Goal: Contribute content: Add original content to the website for others to see

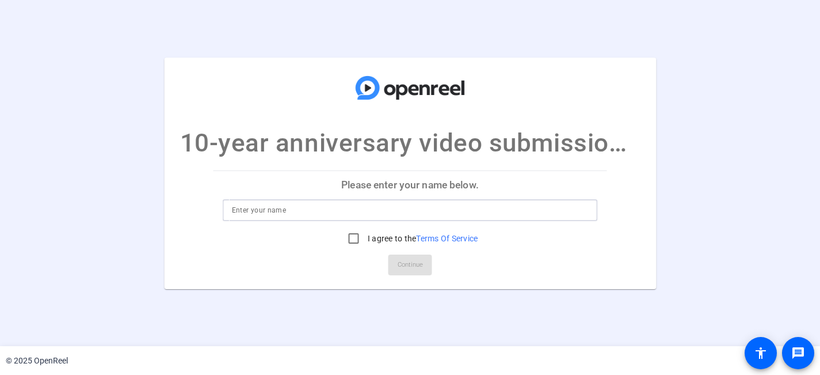
click at [271, 211] on input at bounding box center [410, 210] width 357 height 14
type input "this is a test"
click at [353, 240] on input "I agree to the Terms Of Service" at bounding box center [353, 238] width 23 height 23
checkbox input "true"
drag, startPoint x: 421, startPoint y: 262, endPoint x: 499, endPoint y: 265, distance: 78.3
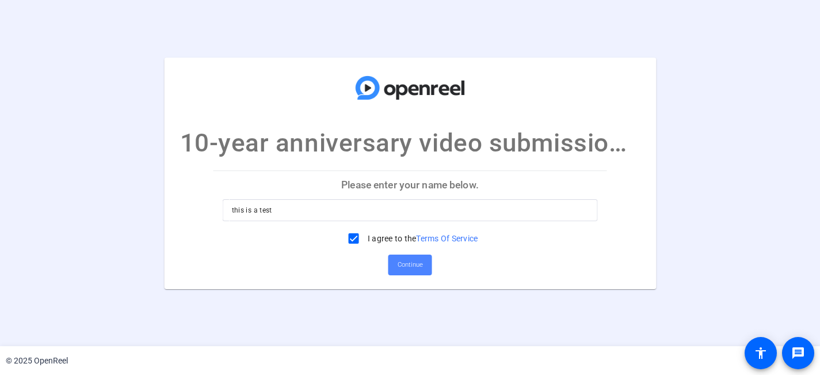
click at [421, 262] on span "Continue" at bounding box center [410, 264] width 25 height 17
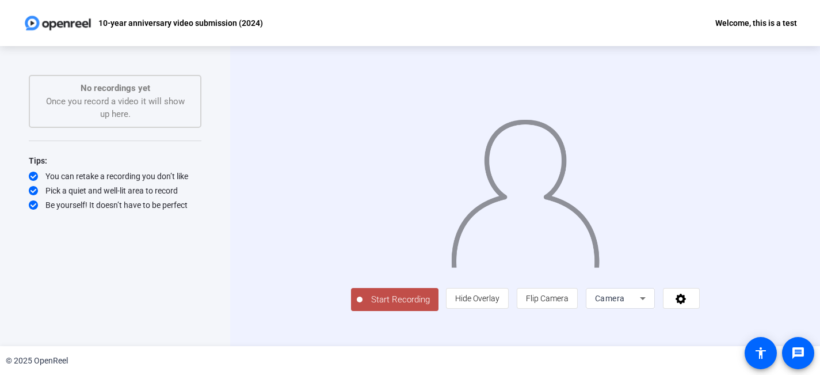
scroll to position [17, 0]
click at [568, 309] on span "Flip Camera" at bounding box center [547, 298] width 43 height 22
click at [568, 303] on span "Flip Camera" at bounding box center [547, 297] width 43 height 9
click at [655, 308] on div "Camera" at bounding box center [620, 298] width 69 height 21
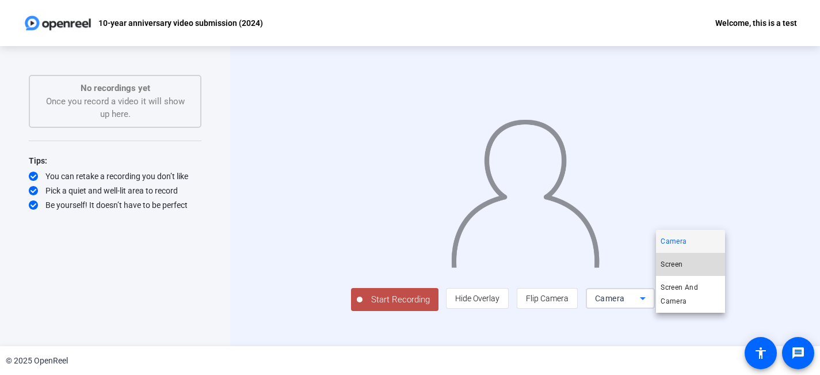
click at [690, 266] on mat-option "Screen" at bounding box center [690, 264] width 69 height 23
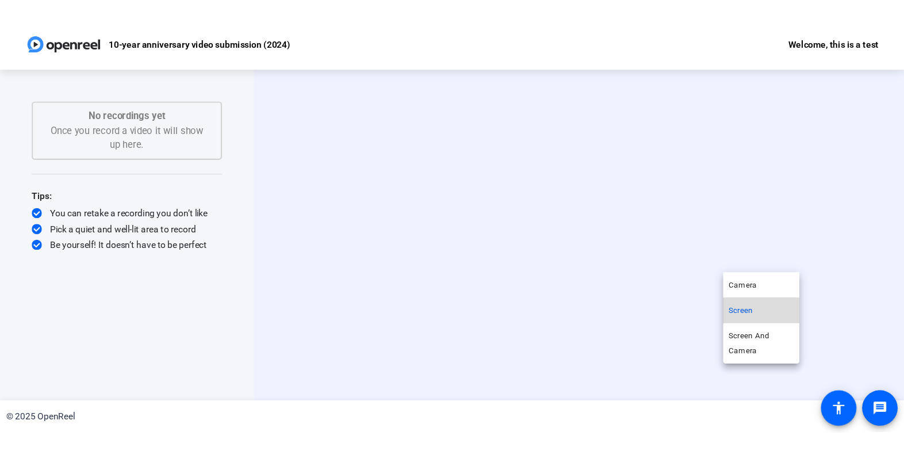
scroll to position [0, 0]
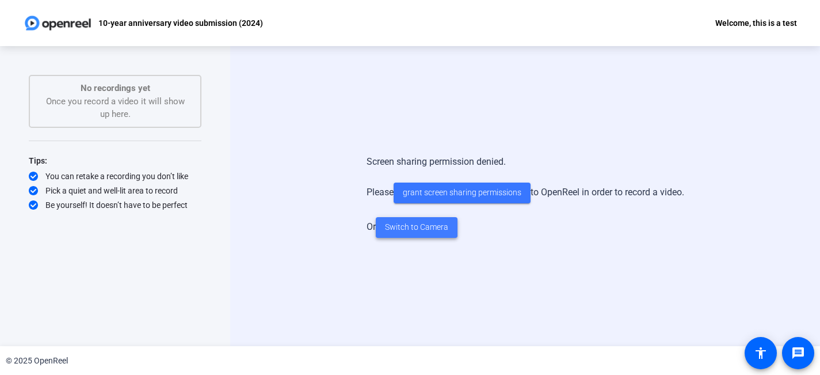
click at [427, 232] on span "Switch to Camera" at bounding box center [416, 227] width 63 height 12
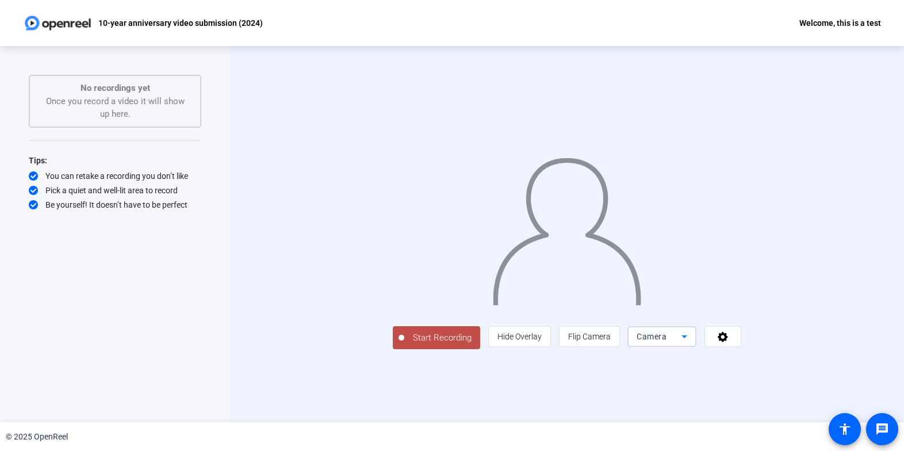
click at [692, 343] on icon at bounding box center [685, 337] width 14 height 14
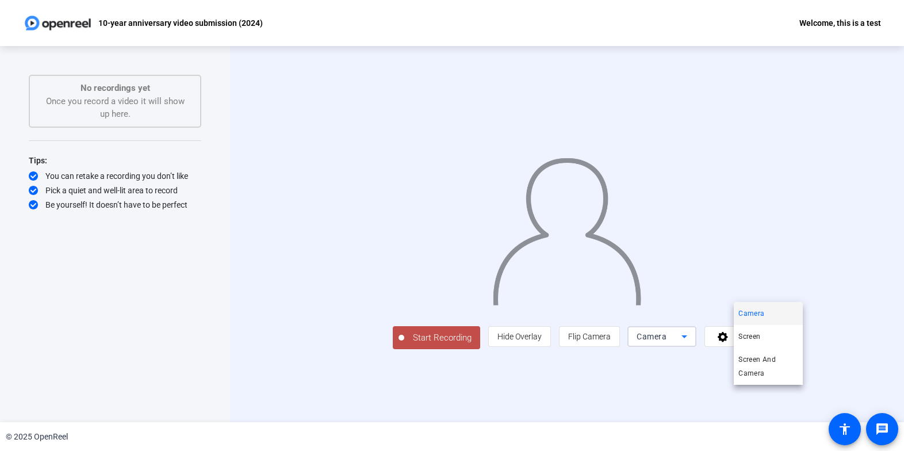
click at [780, 374] on div at bounding box center [452, 225] width 904 height 451
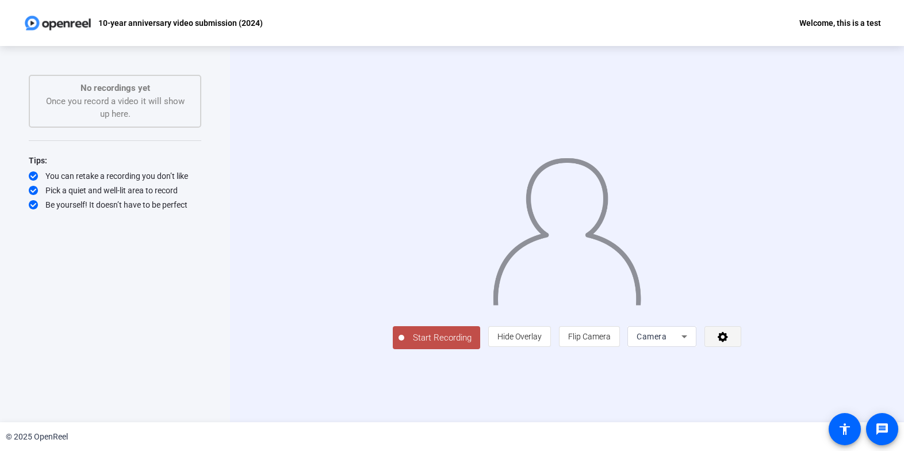
click at [730, 342] on icon at bounding box center [723, 337] width 13 height 12
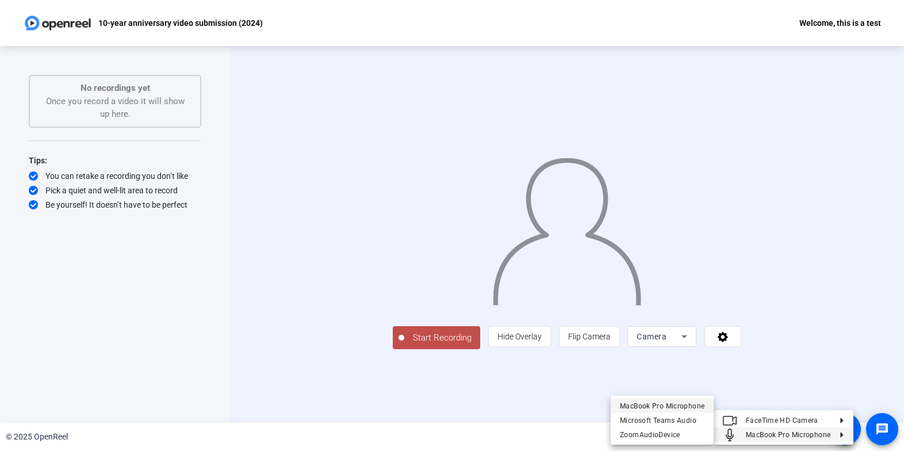
drag, startPoint x: 676, startPoint y: 426, endPoint x: 680, endPoint y: 406, distance: 20.5
click at [680, 374] on div "MacBook Pro Microphone Microsoft Teams Audio ZoomAudioDevice" at bounding box center [662, 420] width 103 height 49
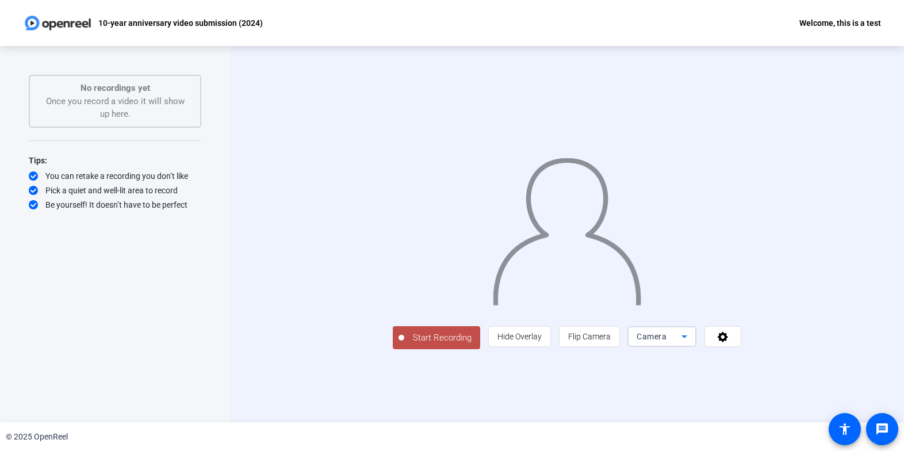
click at [697, 347] on div "Camera" at bounding box center [662, 336] width 69 height 21
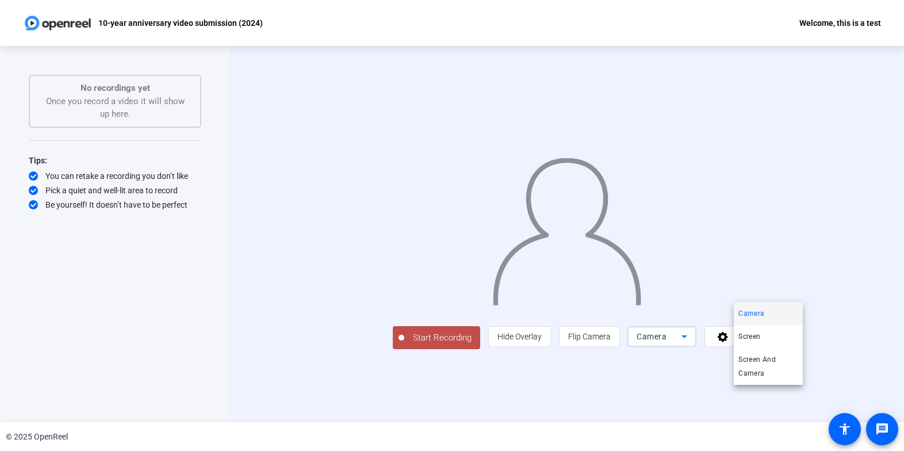
click at [819, 374] on div at bounding box center [452, 225] width 904 height 451
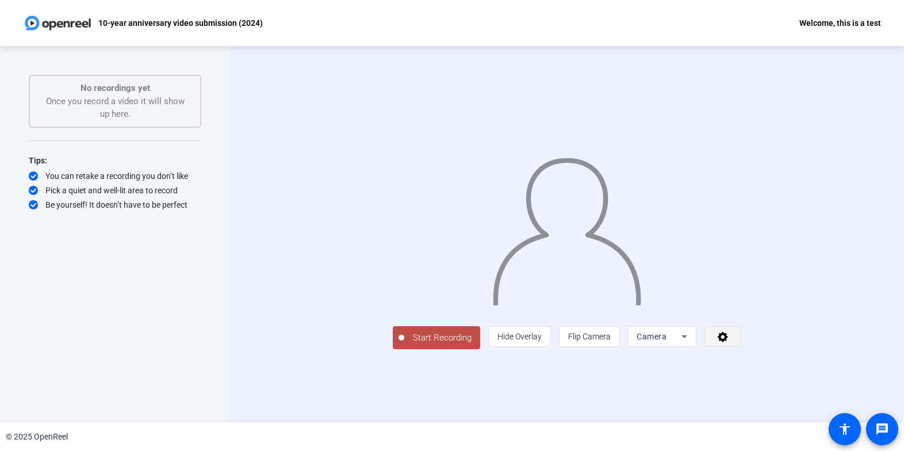
click at [741, 350] on span at bounding box center [723, 337] width 36 height 28
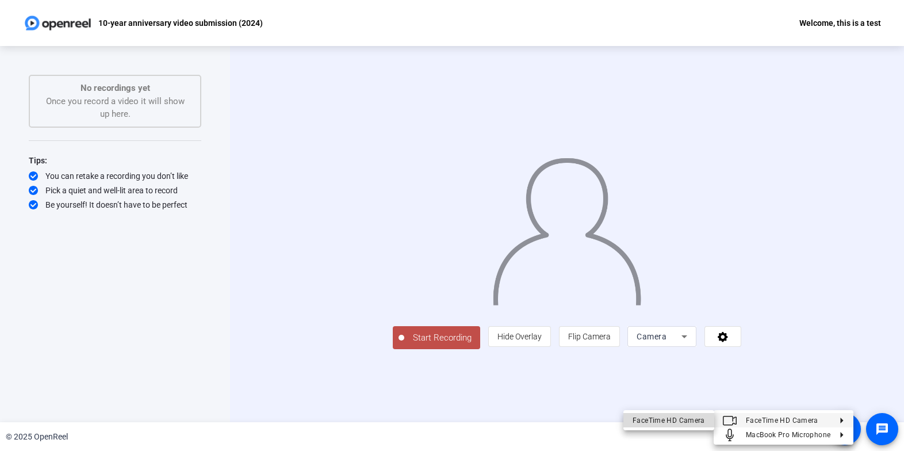
click at [689, 374] on div "FaceTime HD Camera" at bounding box center [669, 420] width 72 height 14
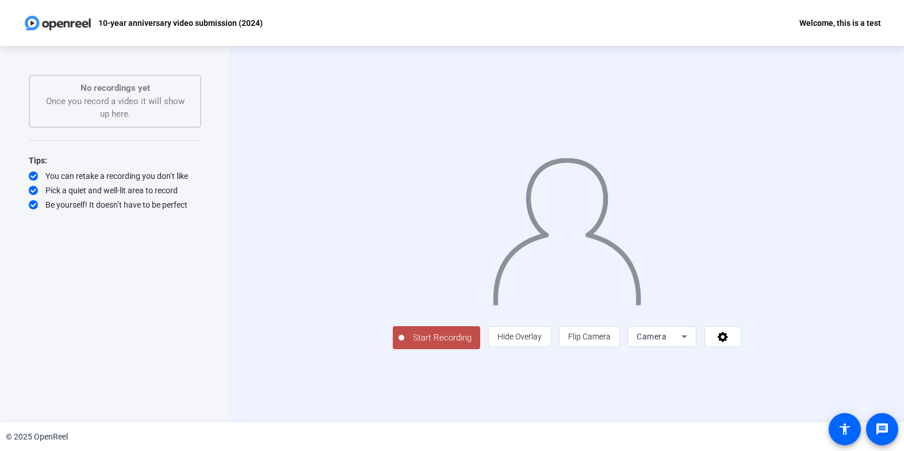
click at [404, 345] on span "Start Recording" at bounding box center [442, 337] width 76 height 13
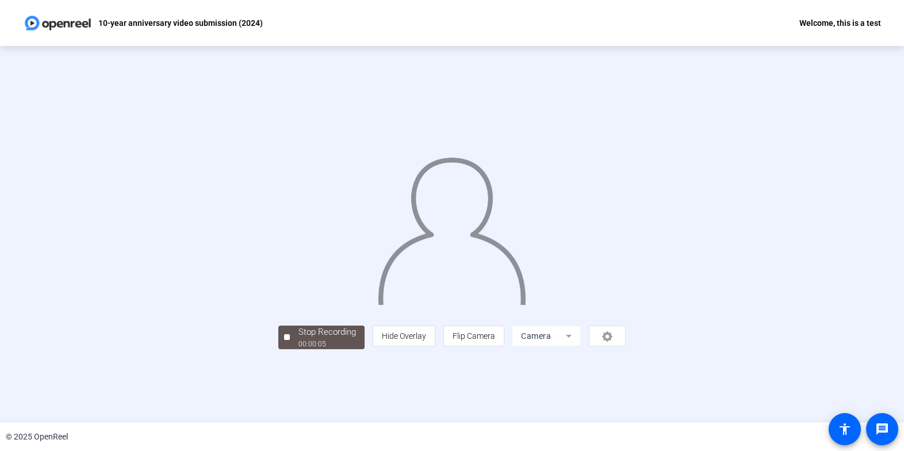
scroll to position [19, 0]
click at [299, 339] on div "Stop Recording" at bounding box center [328, 332] width 58 height 13
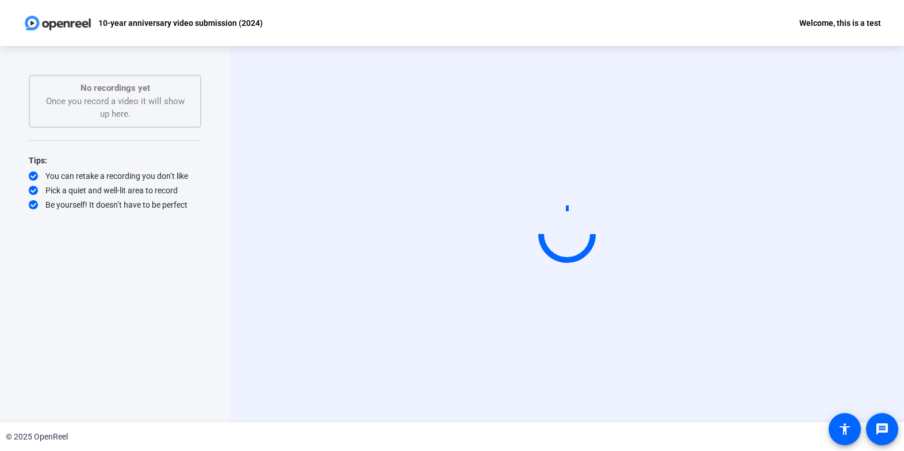
scroll to position [0, 0]
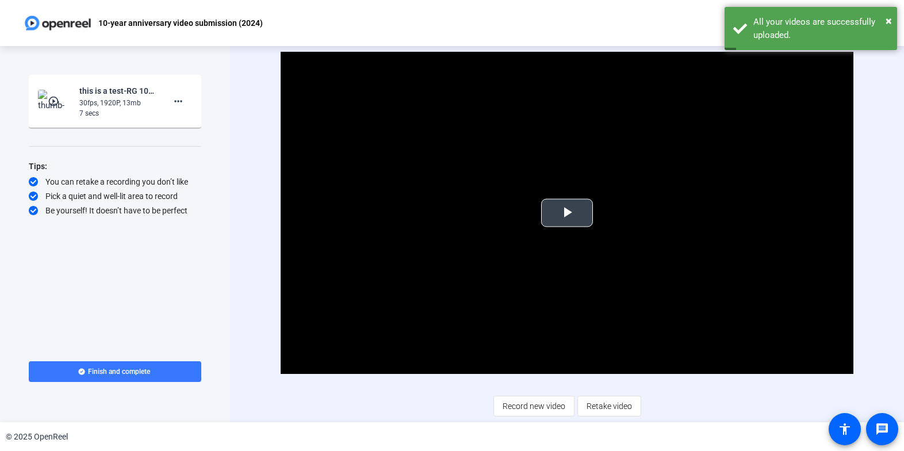
click at [567, 213] on span "Video Player" at bounding box center [567, 213] width 0 height 0
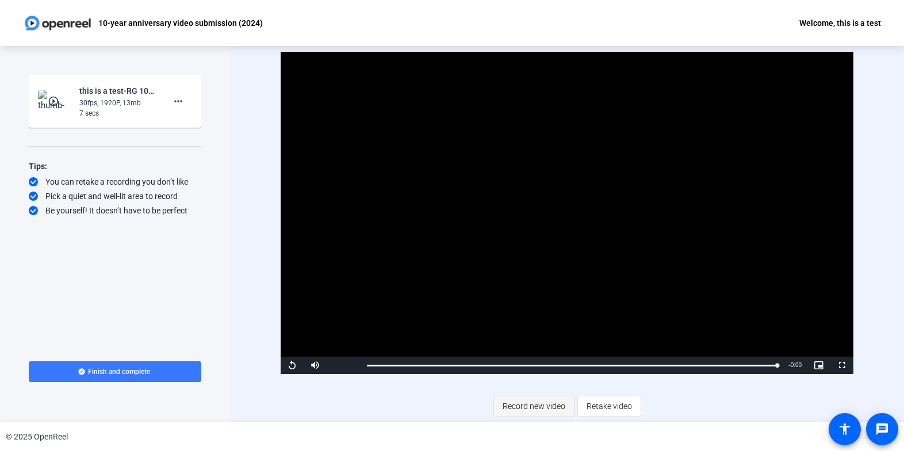
click at [546, 374] on span "Record new video" at bounding box center [534, 406] width 63 height 22
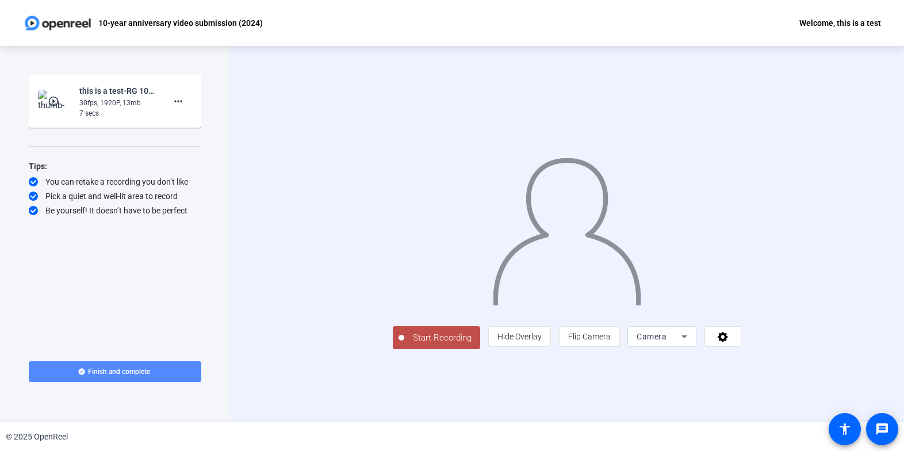
click at [137, 373] on span "Finish and complete" at bounding box center [119, 371] width 62 height 9
